Goal: Task Accomplishment & Management: Manage account settings

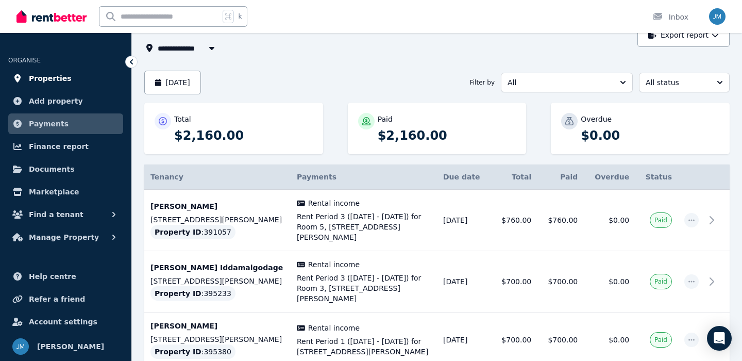
click at [51, 80] on span "Properties" at bounding box center [50, 78] width 43 height 12
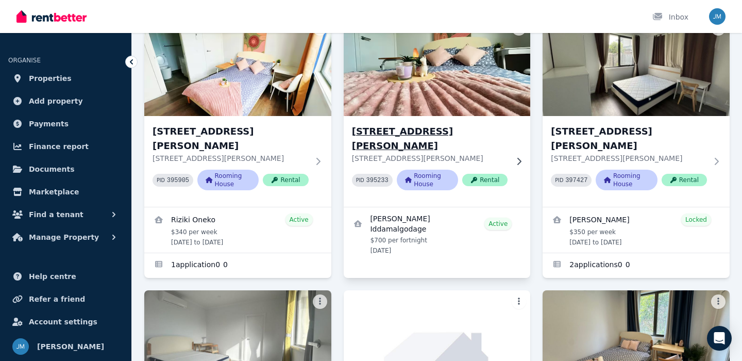
scroll to position [94, 0]
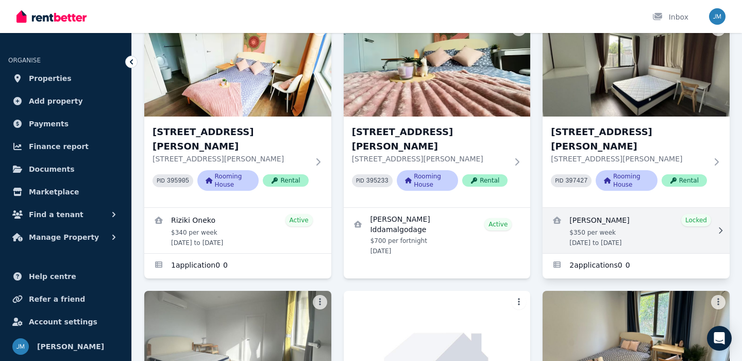
click at [620, 219] on link "View details for Santiago Viveros" at bounding box center [636, 230] width 187 height 45
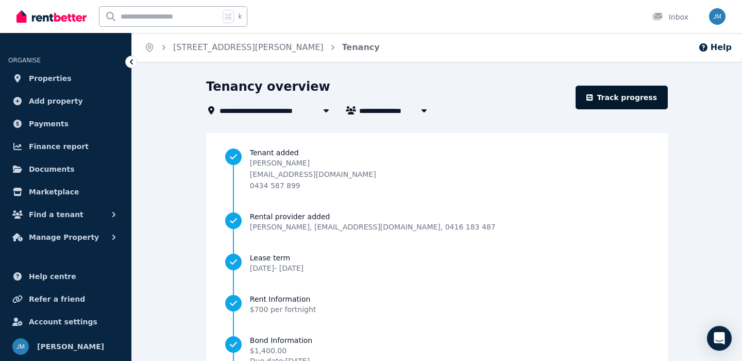
click at [605, 100] on link "Track progress" at bounding box center [622, 98] width 92 height 24
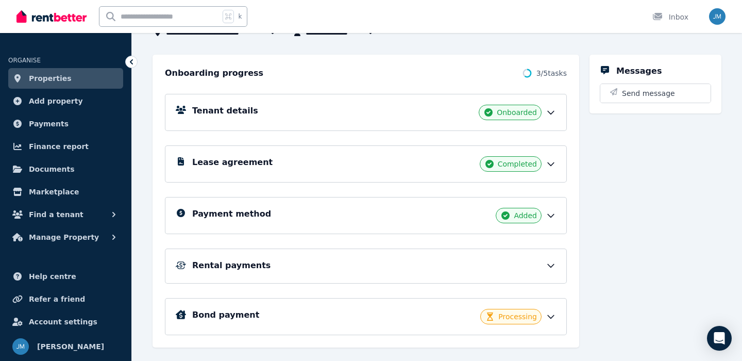
scroll to position [116, 0]
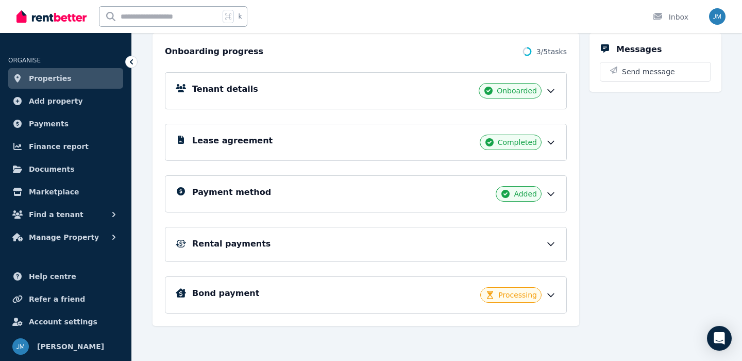
click at [543, 249] on div "Rental payments" at bounding box center [374, 244] width 364 height 12
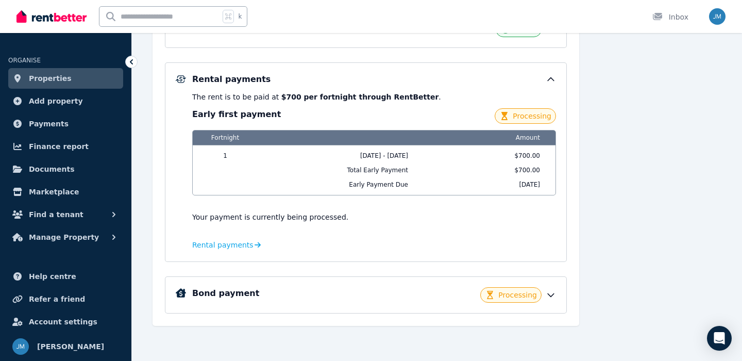
scroll to position [0, 0]
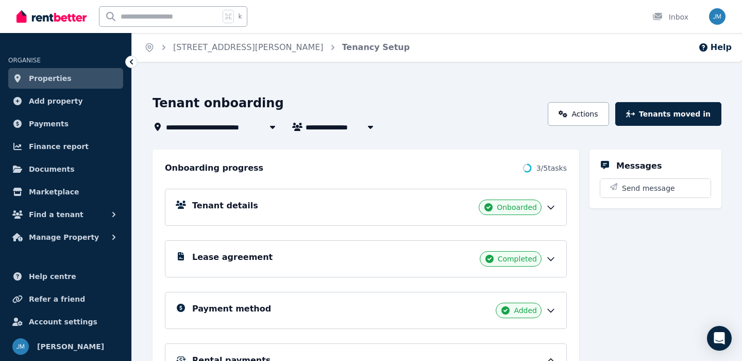
click at [72, 84] on link "Properties" at bounding box center [65, 78] width 115 height 21
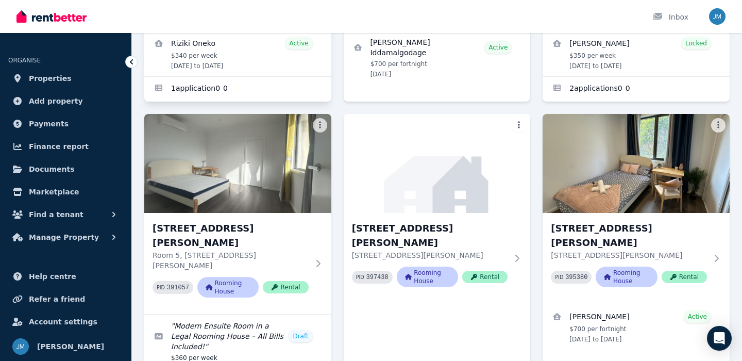
scroll to position [302, 0]
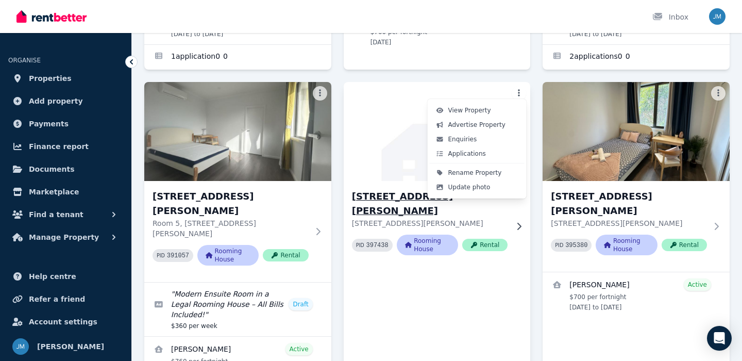
click at [493, 187] on div "Update photo" at bounding box center [477, 187] width 95 height 14
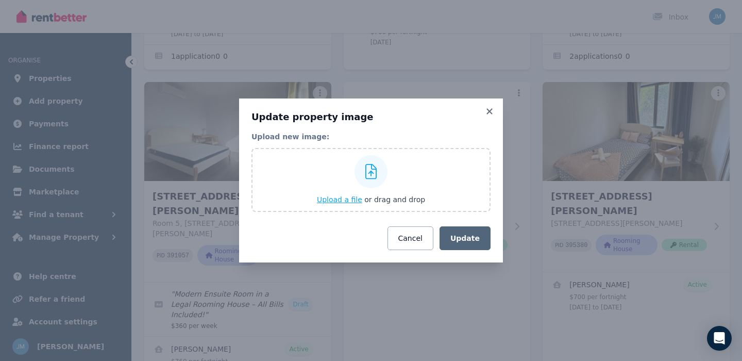
click at [347, 200] on span "Upload a file" at bounding box center [339, 199] width 45 height 8
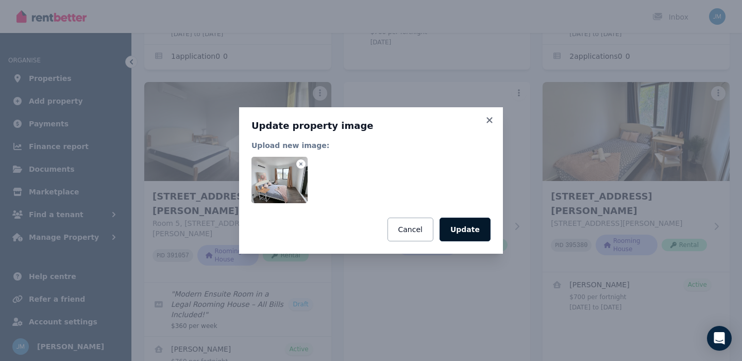
click at [471, 227] on div "Upload new image: Cancel Update" at bounding box center [370, 190] width 239 height 101
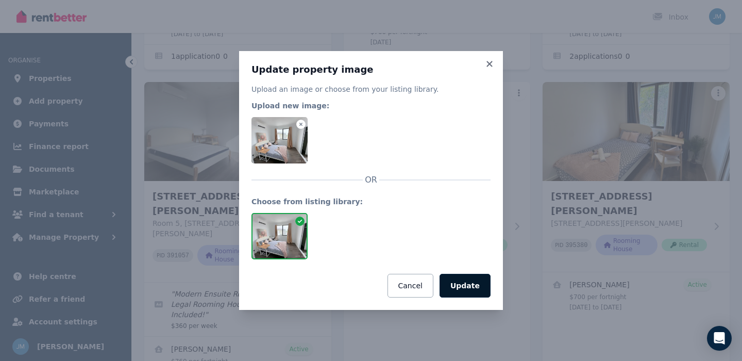
click at [466, 288] on button "Update" at bounding box center [465, 286] width 51 height 24
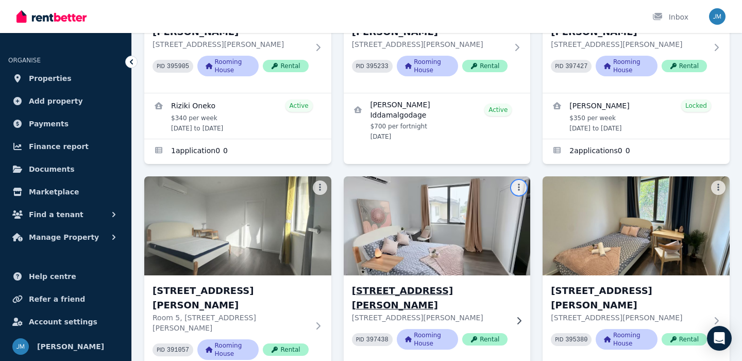
scroll to position [284, 0]
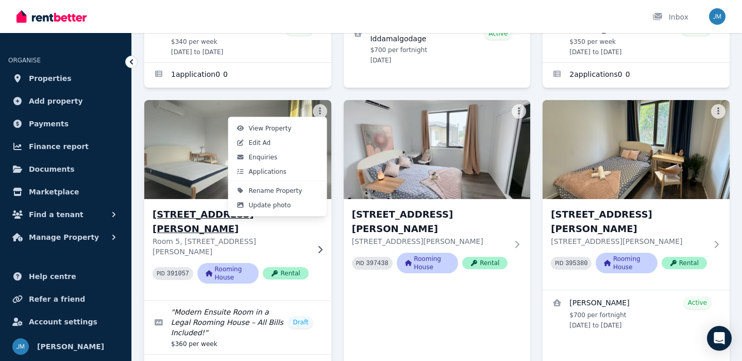
click at [301, 189] on div "Rename Property" at bounding box center [277, 190] width 95 height 14
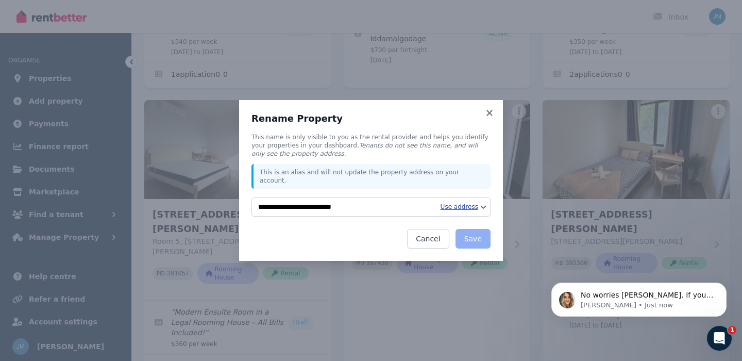
scroll to position [0, 0]
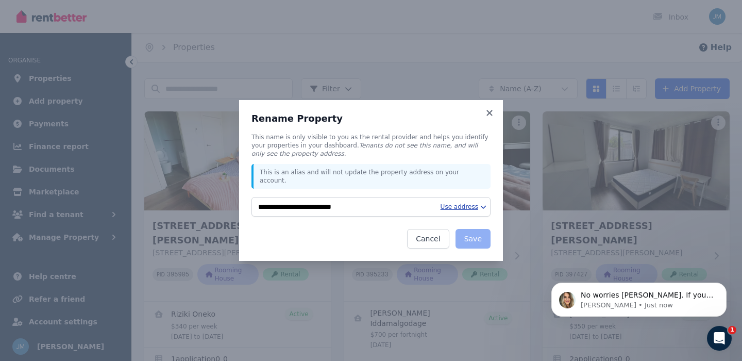
click at [482, 202] on html "Open main menu Inbox Open user menu ORGANISE Properties Add property Payments F…" at bounding box center [371, 180] width 742 height 361
click at [463, 213] on div "Short Address" at bounding box center [437, 219] width 99 height 16
click at [468, 203] on html "Open main menu Inbox Open user menu ORGANISE Properties Add property Payments F…" at bounding box center [371, 180] width 742 height 361
click at [447, 234] on div "Full Address" at bounding box center [437, 236] width 99 height 16
type input "**********"
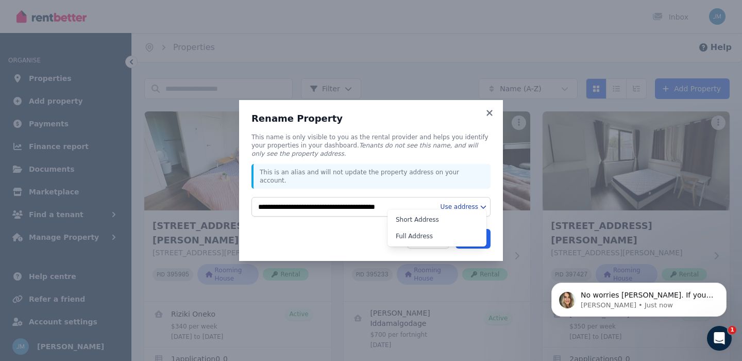
click at [469, 201] on html "Open main menu Inbox Open user menu ORGANISE Properties Add property Payments F…" at bounding box center [371, 180] width 742 height 361
click at [346, 232] on html "Open main menu Inbox Open user menu ORGANISE Properties Add property Payments F…" at bounding box center [371, 180] width 742 height 361
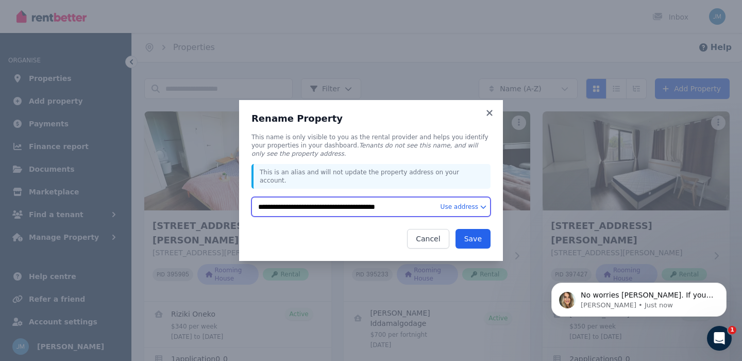
click at [434, 203] on input "**********" at bounding box center [370, 207] width 239 height 20
click at [494, 117] on icon at bounding box center [489, 112] width 10 height 9
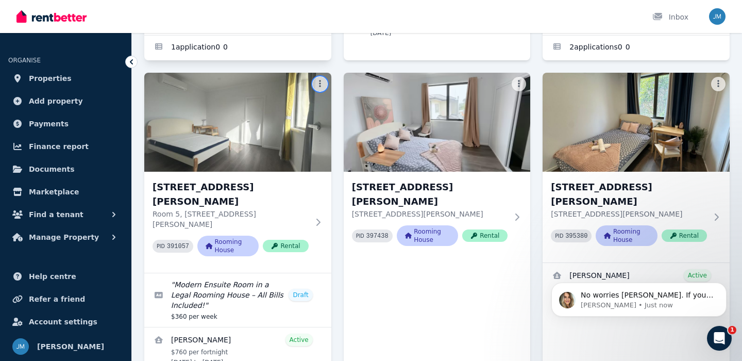
scroll to position [312, 0]
click at [596, 304] on p "[PERSON_NAME] • Just now" at bounding box center [647, 304] width 133 height 9
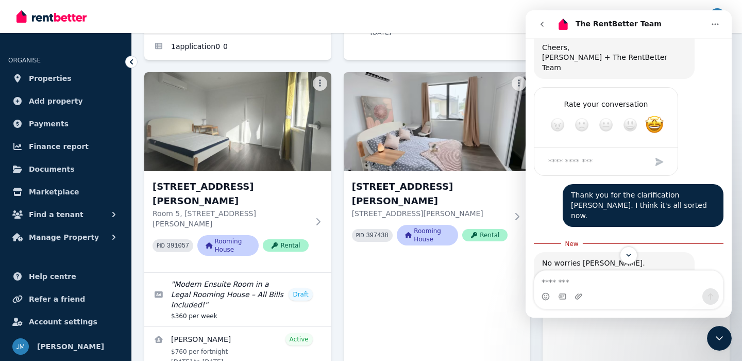
scroll to position [808, 0]
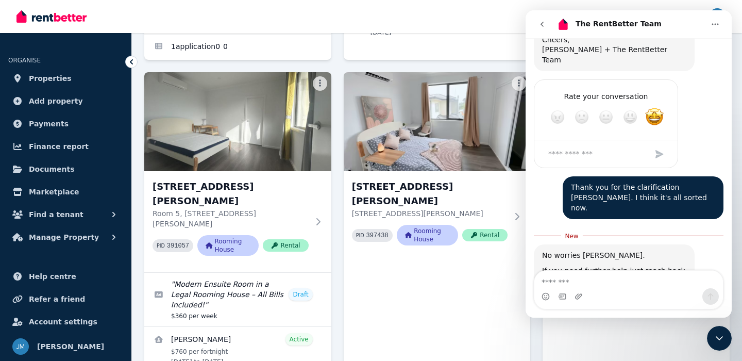
click at [546, 23] on button "go back" at bounding box center [542, 24] width 20 height 20
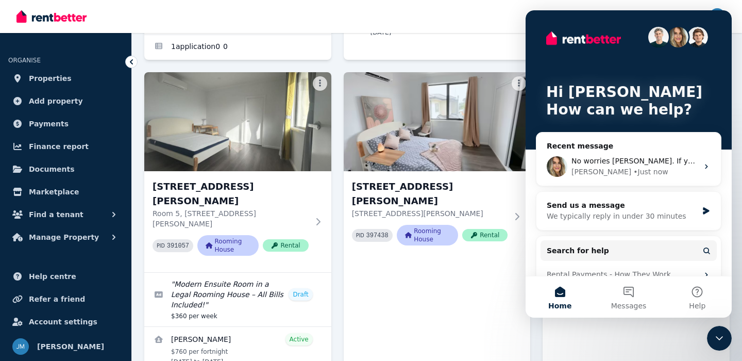
scroll to position [0, 0]
click at [561, 172] on img "Intercom messenger" at bounding box center [557, 166] width 21 height 21
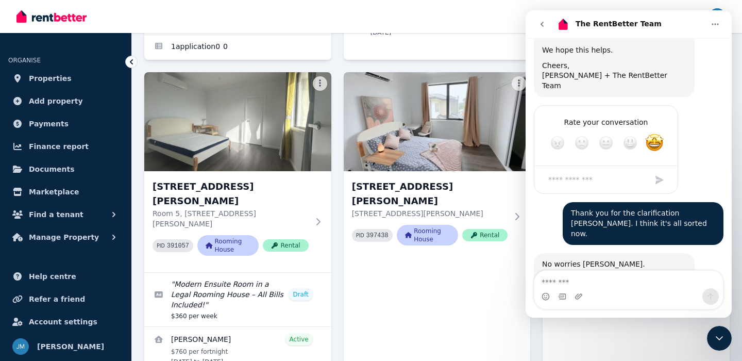
scroll to position [791, 0]
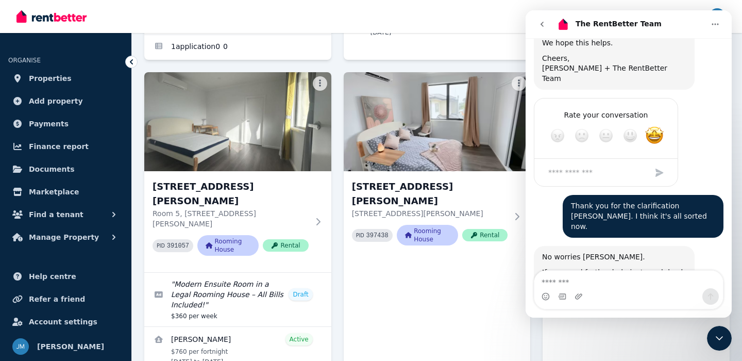
click at [548, 24] on button "go back" at bounding box center [542, 24] width 20 height 20
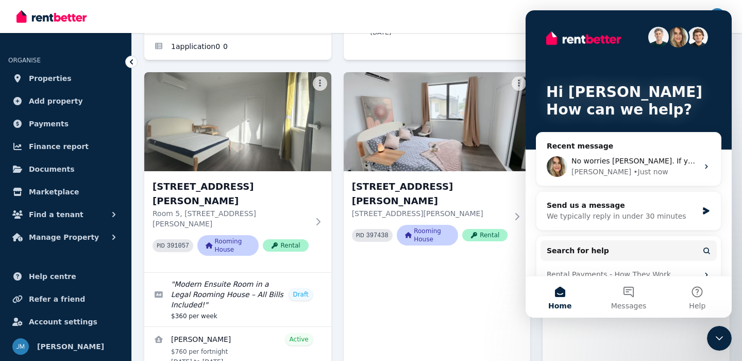
click at [719, 338] on icon "Close Intercom Messenger" at bounding box center [719, 338] width 12 height 12
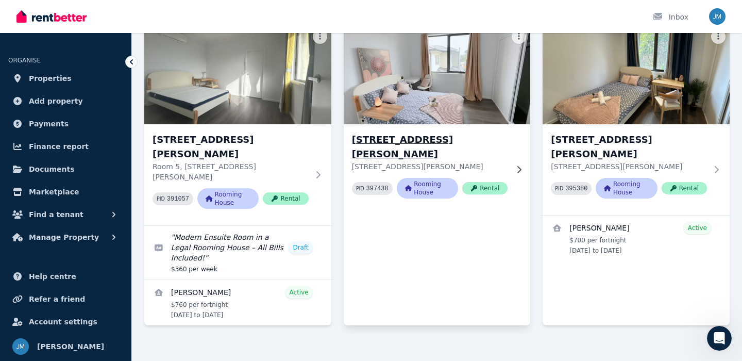
scroll to position [361, 0]
